Goal: Task Accomplishment & Management: Manage account settings

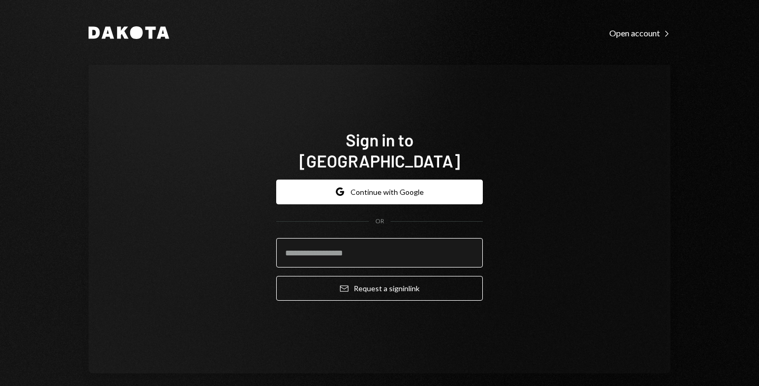
click at [346, 245] on input "email" at bounding box center [379, 252] width 206 height 29
type input "**********"
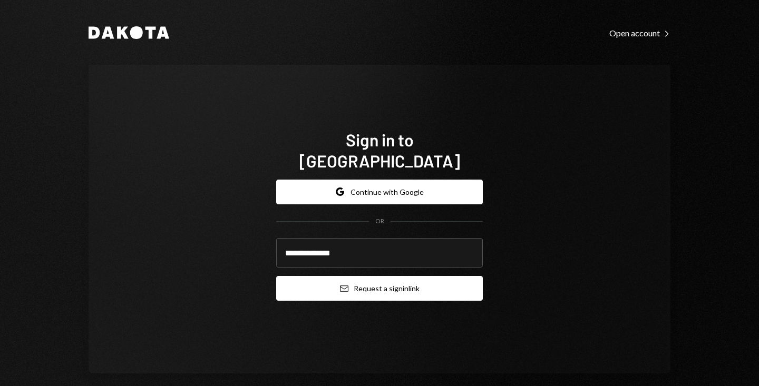
click at [356, 283] on button "Email Request a sign in link" at bounding box center [379, 288] width 206 height 25
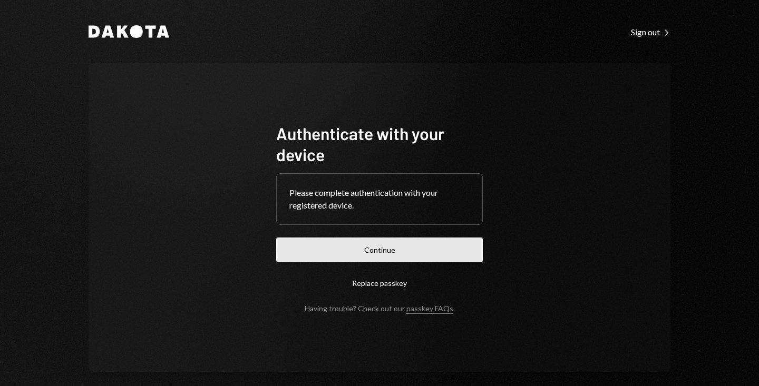
click at [366, 238] on button "Continue" at bounding box center [379, 250] width 206 height 25
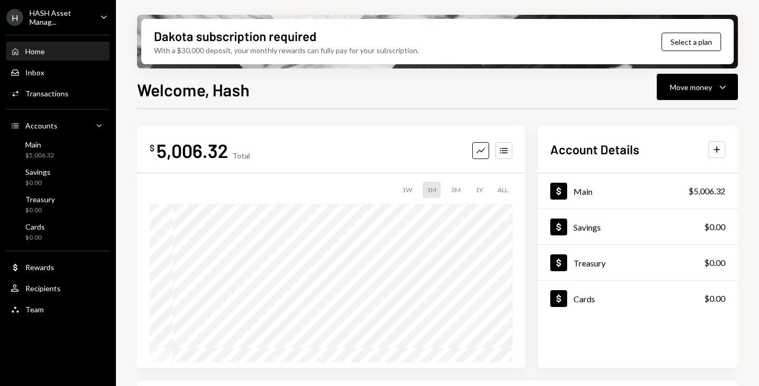
click at [726, 146] on div "Account Details Plus" at bounding box center [637, 149] width 200 height 17
click at [720, 150] on icon "Plus" at bounding box center [716, 149] width 11 height 11
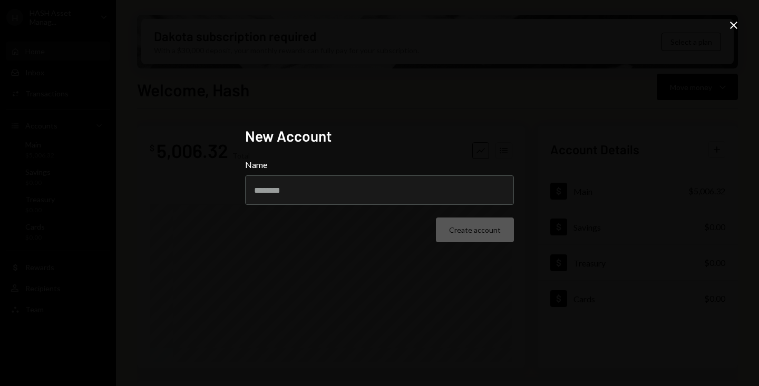
click at [738, 28] on icon "Close" at bounding box center [733, 25] width 13 height 13
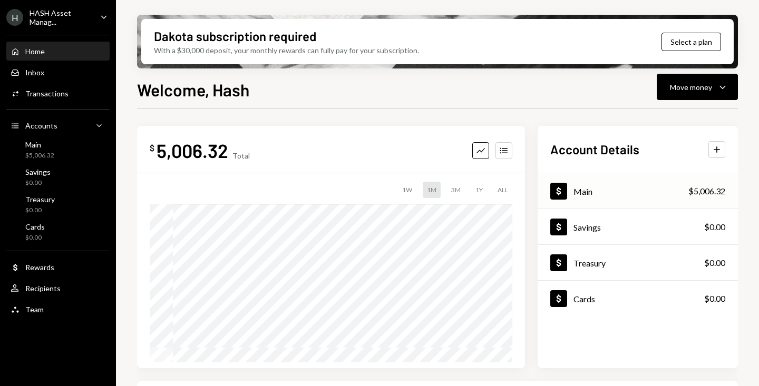
click at [625, 190] on div "Dollar Main $5,006.32" at bounding box center [637, 191] width 200 height 34
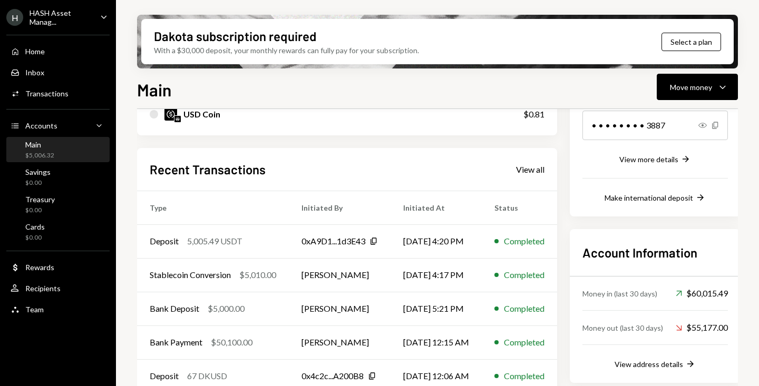
scroll to position [182, 0]
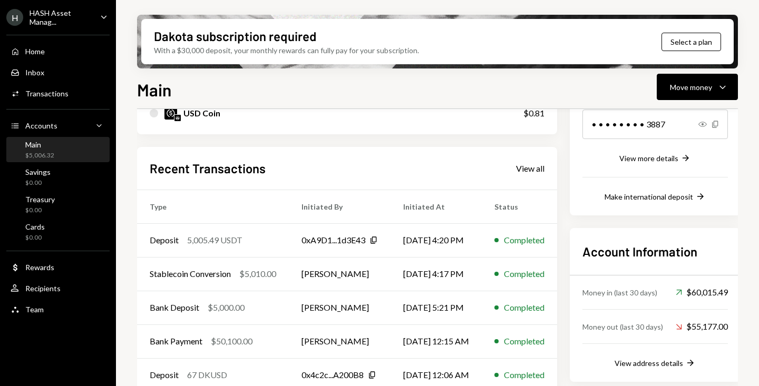
click at [679, 207] on div "Account Details Routing Number [FINANCIAL_ID] Copy Account Number • • • • • • •…" at bounding box center [654, 96] width 171 height 239
click at [674, 199] on div "Make international deposit" at bounding box center [648, 196] width 88 height 9
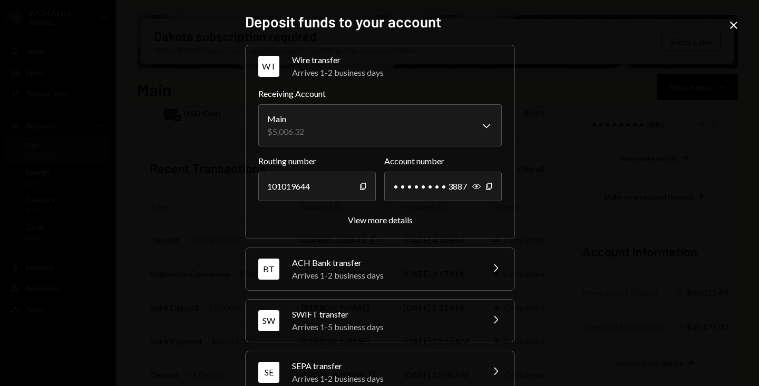
scroll to position [76, 0]
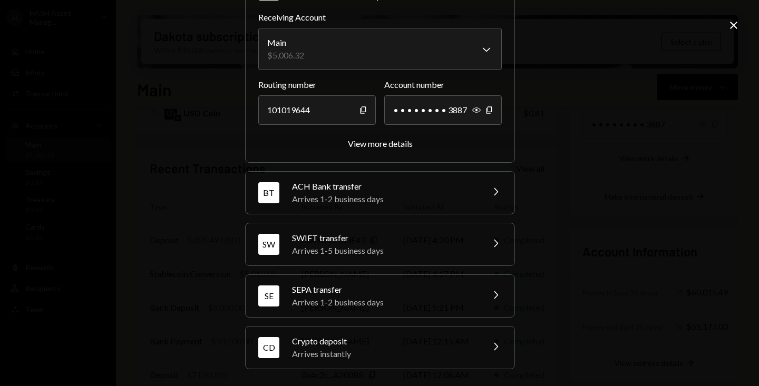
click at [382, 347] on div "Crypto deposit" at bounding box center [384, 341] width 184 height 13
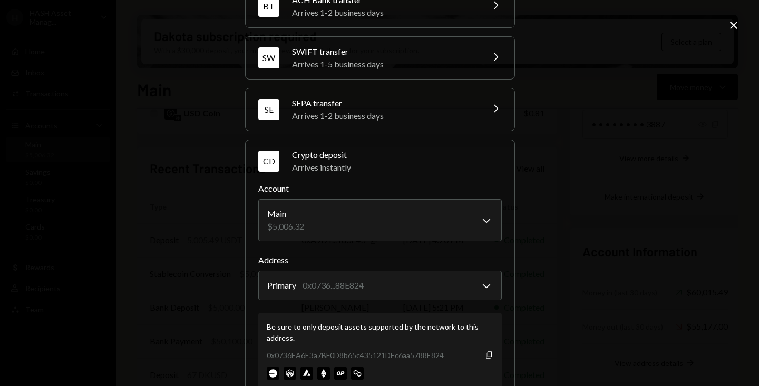
scroll to position [143, 0]
